Goal: Navigation & Orientation: Find specific page/section

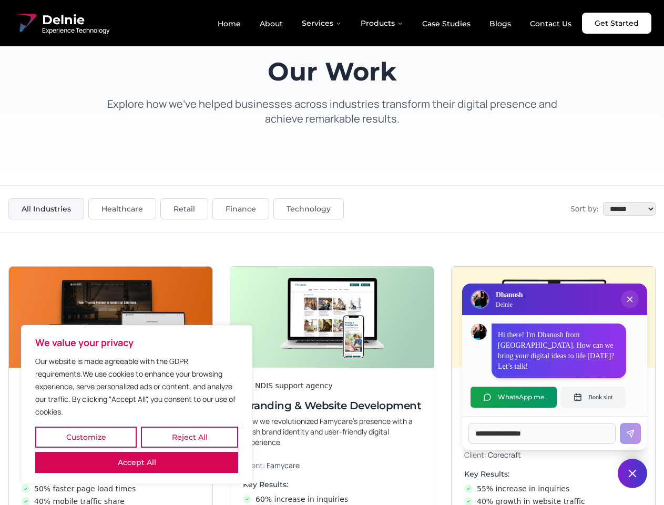
click at [86, 437] on button "Customize" at bounding box center [86, 437] width 102 height 21
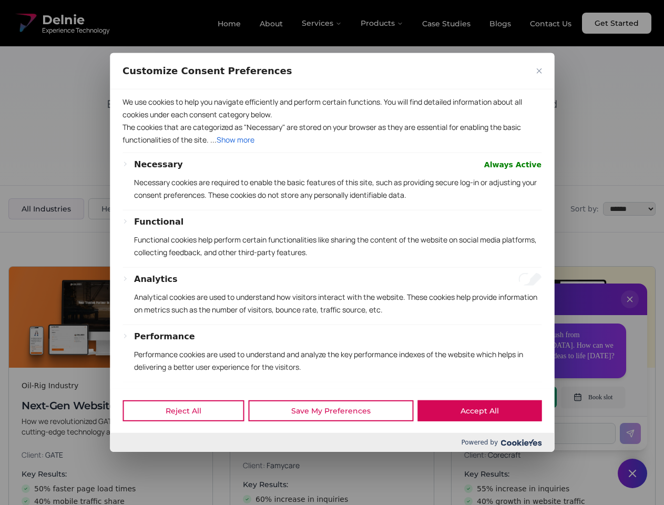
click at [189, 437] on div at bounding box center [332, 252] width 664 height 505
click at [137, 121] on p "We use cookies to help you navigate efficiently and perform certain functions. …" at bounding box center [332, 108] width 419 height 25
click at [332, 146] on p "The cookies that are categorized as "Necessary" are stored on your browser as t…" at bounding box center [332, 133] width 419 height 25
click at [630, 310] on div at bounding box center [332, 252] width 664 height 505
click at [514, 397] on div "Reject All Save My Preferences Accept All" at bounding box center [332, 410] width 445 height 45
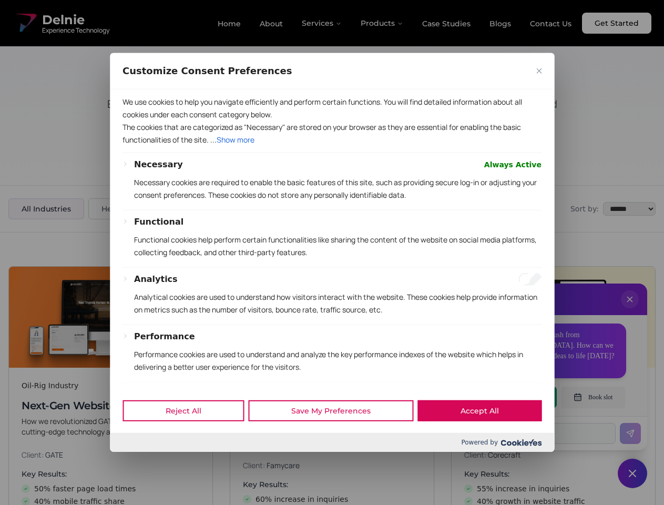
click at [593, 397] on div at bounding box center [332, 252] width 664 height 505
click at [633, 473] on div at bounding box center [332, 252] width 664 height 505
click at [322, 23] on div at bounding box center [332, 252] width 664 height 505
click at [382, 23] on div at bounding box center [332, 252] width 664 height 505
